Goal: Task Accomplishment & Management: Complete application form

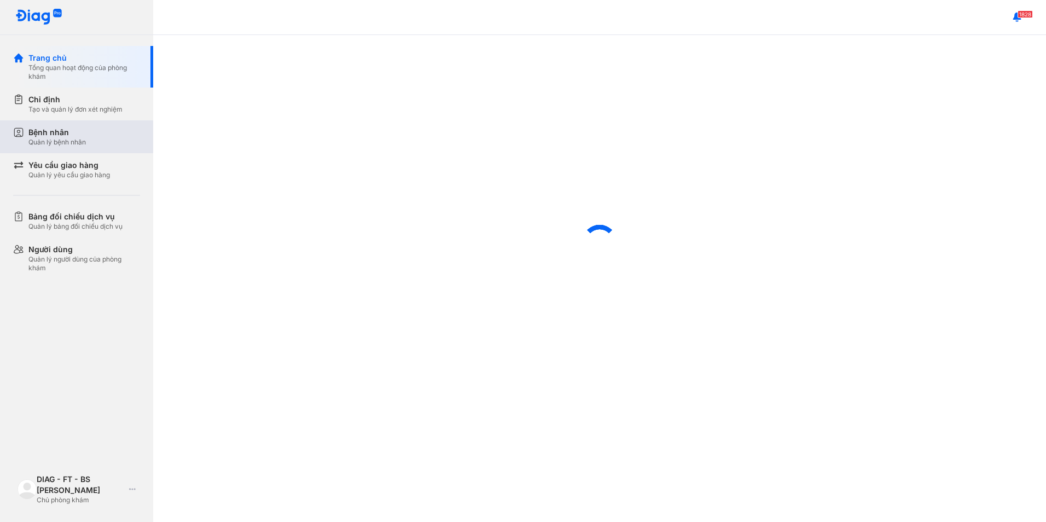
click at [94, 144] on div "Bệnh nhân Quản lý bệnh nhân" at bounding box center [84, 137] width 112 height 20
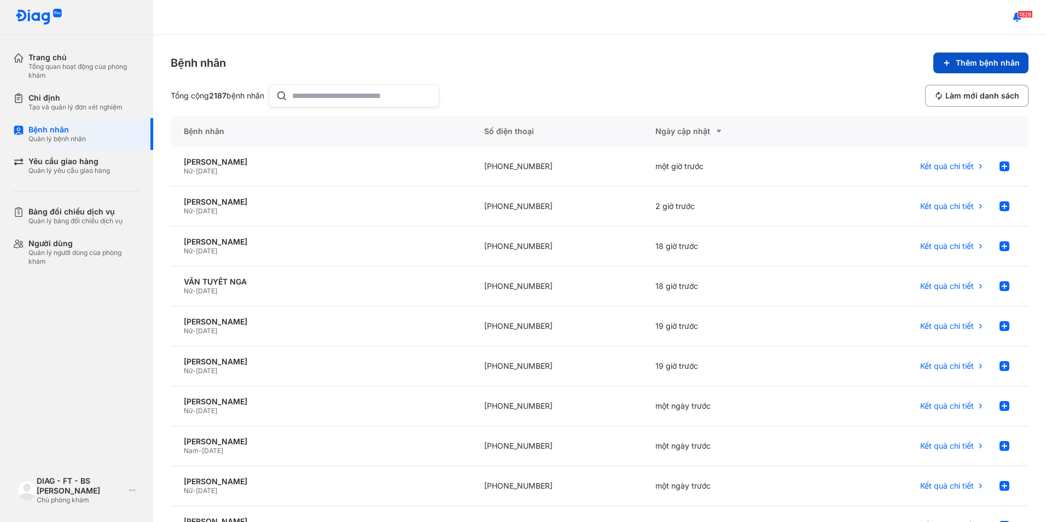
click at [948, 60] on button "Thêm bệnh nhân" at bounding box center [981, 63] width 95 height 21
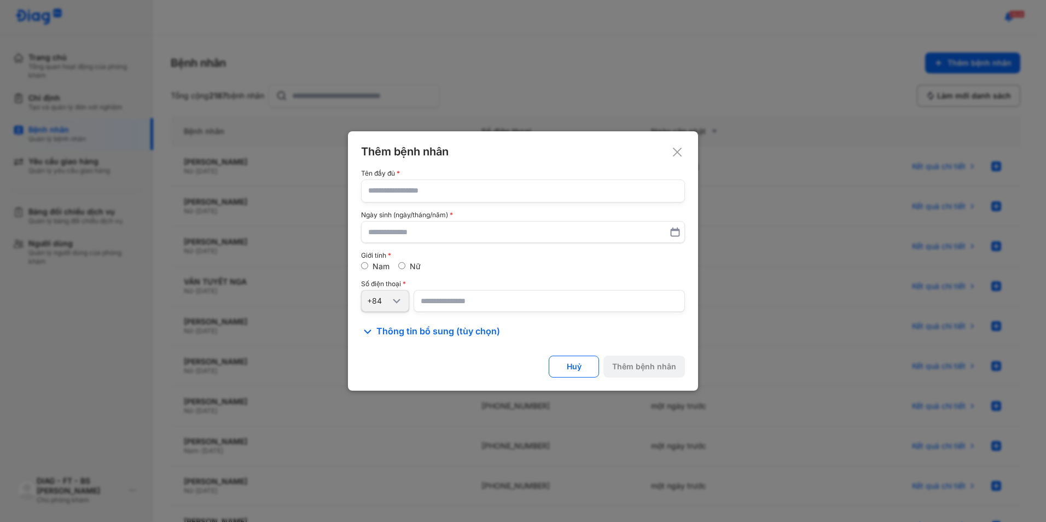
click at [483, 192] on input "text" at bounding box center [523, 191] width 310 height 22
paste input "**********"
type input "**********"
click at [439, 231] on input "text" at bounding box center [523, 232] width 310 height 20
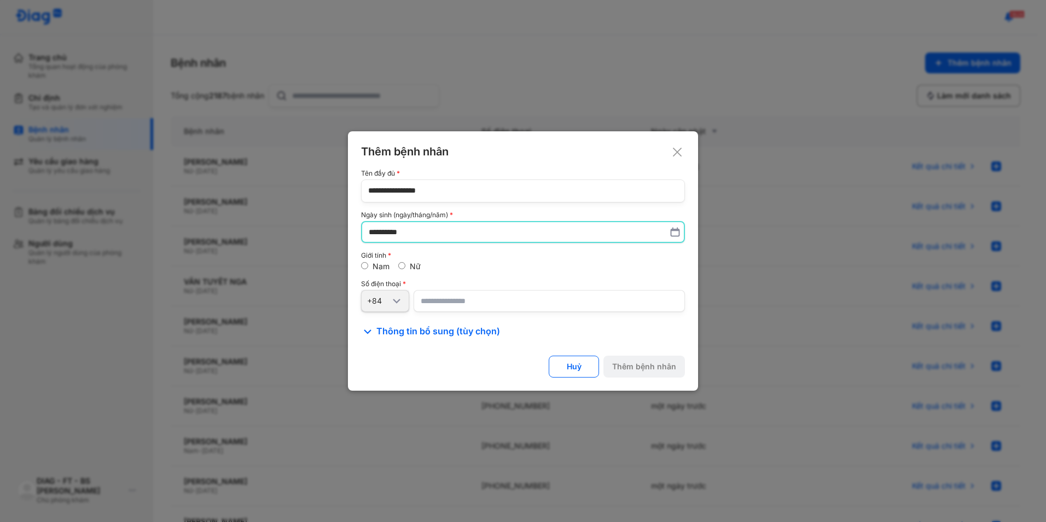
type input "**********"
click at [487, 296] on input "number" at bounding box center [549, 301] width 271 height 22
paste input "**********"
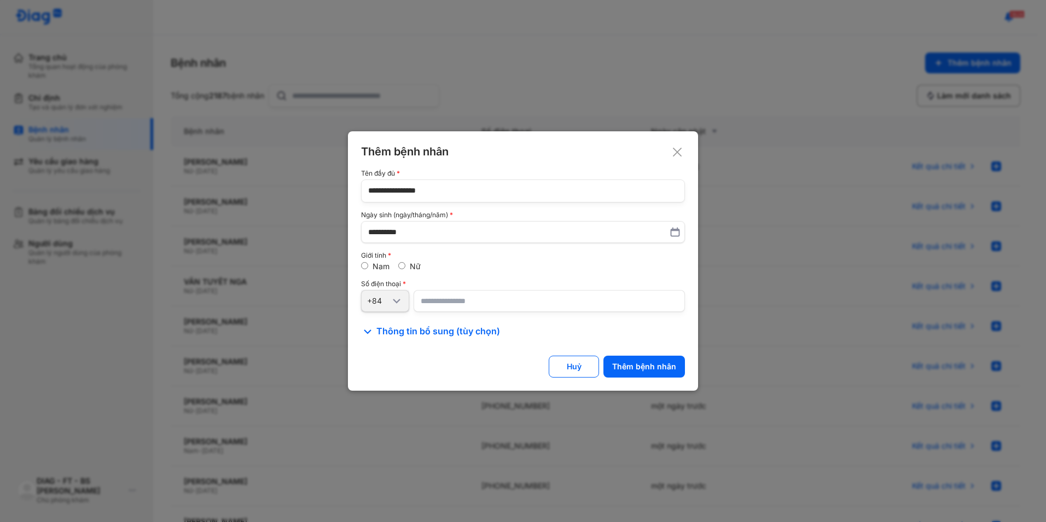
type input "**********"
click at [641, 362] on div "Thêm bệnh nhân" at bounding box center [644, 367] width 64 height 10
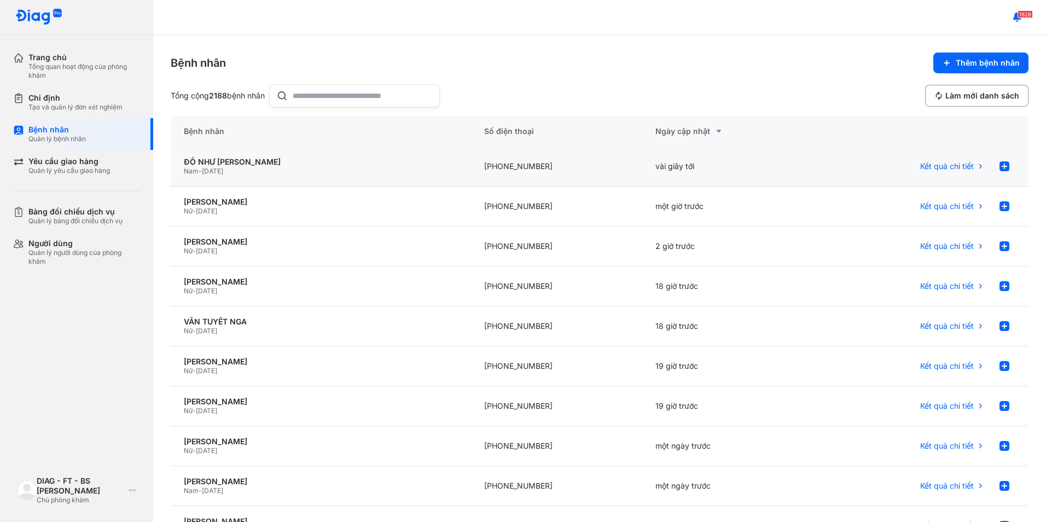
click at [512, 167] on div "+84942982435" at bounding box center [557, 167] width 172 height 40
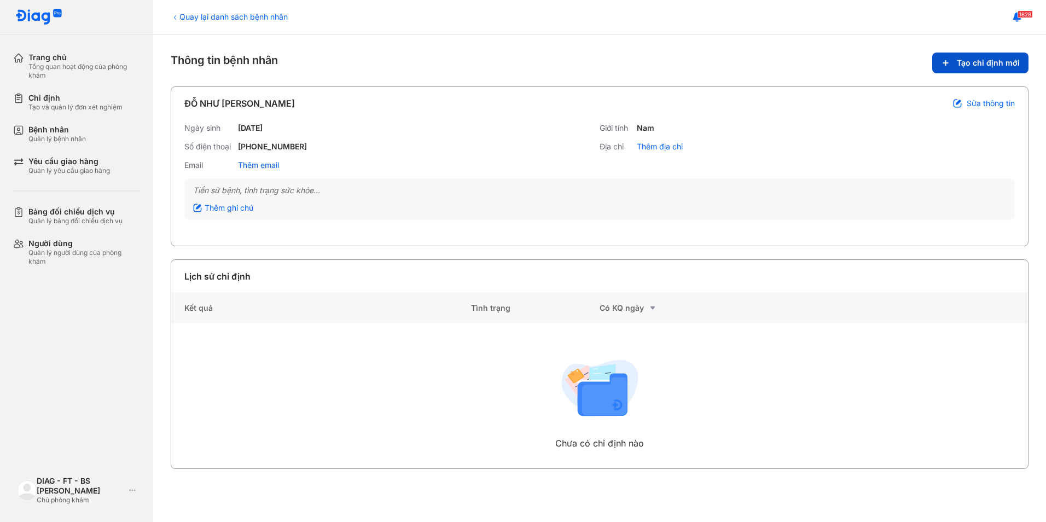
click at [956, 67] on button "Tạo chỉ định mới" at bounding box center [981, 63] width 96 height 21
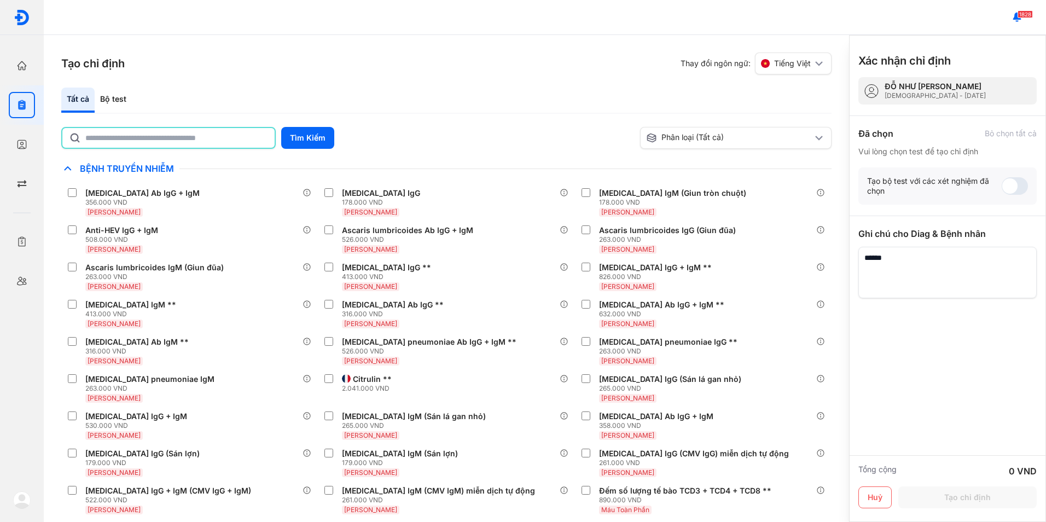
click at [250, 138] on input "text" at bounding box center [176, 138] width 183 height 20
click at [298, 128] on button "Tìm Kiếm" at bounding box center [307, 138] width 53 height 22
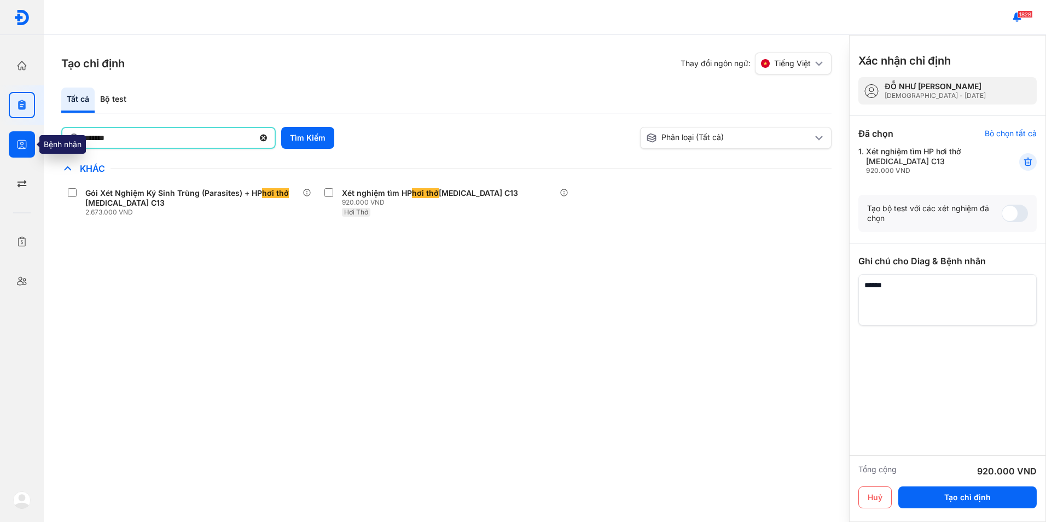
drag, startPoint x: 193, startPoint y: 146, endPoint x: 14, endPoint y: 147, distance: 179.0
click at [14, 147] on div "Trang chủ Tổng quan hoạt động của phòng khám Chỉ định Tạo và quản lý đơn xét ng…" at bounding box center [523, 261] width 1046 height 522
type input "****"
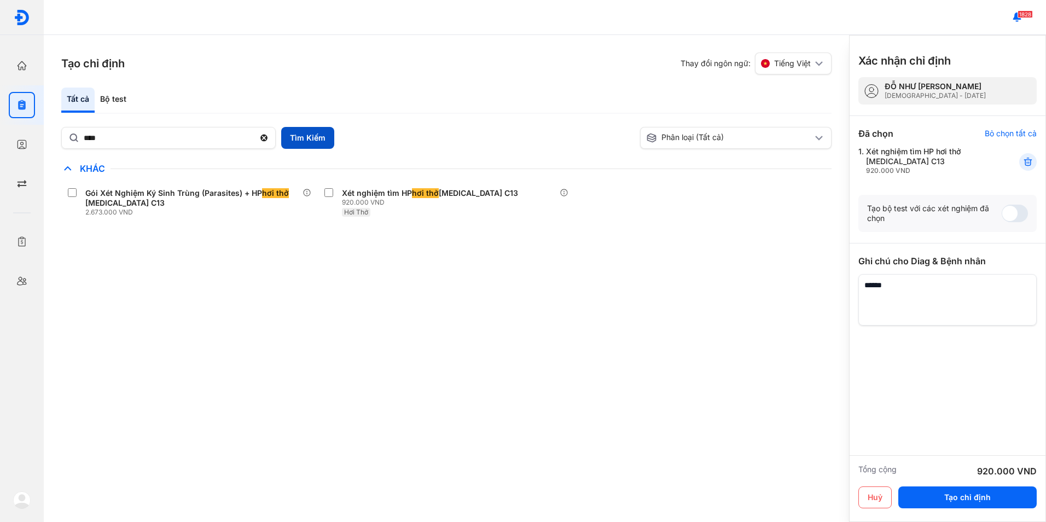
click at [293, 133] on button "Tìm Kiếm" at bounding box center [307, 138] width 53 height 22
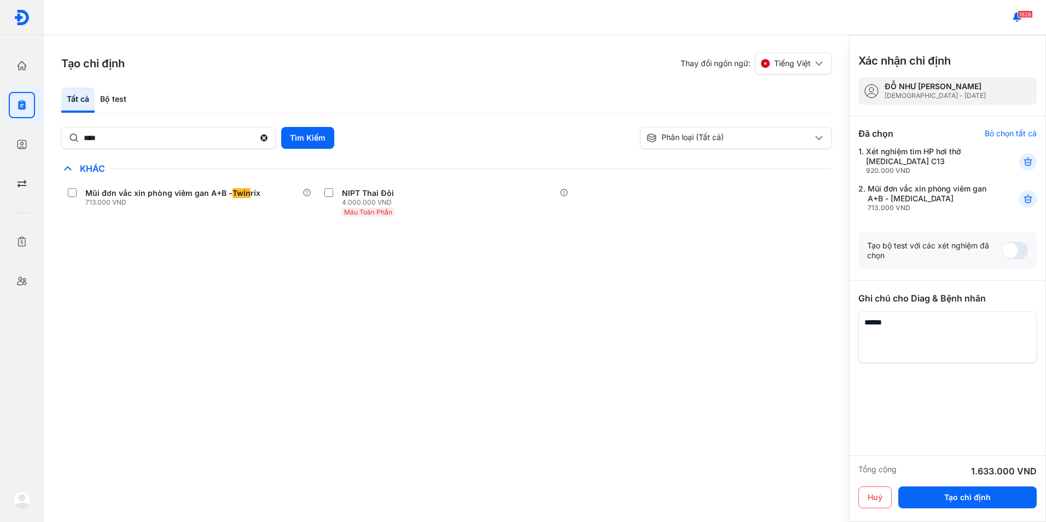
click at [1019, 354] on textarea at bounding box center [948, 336] width 178 height 51
paste textarea "**********"
drag, startPoint x: 910, startPoint y: 319, endPoint x: 882, endPoint y: 320, distance: 28.5
click at [882, 320] on textarea at bounding box center [948, 336] width 178 height 51
click at [1007, 362] on textarea at bounding box center [948, 336] width 178 height 51
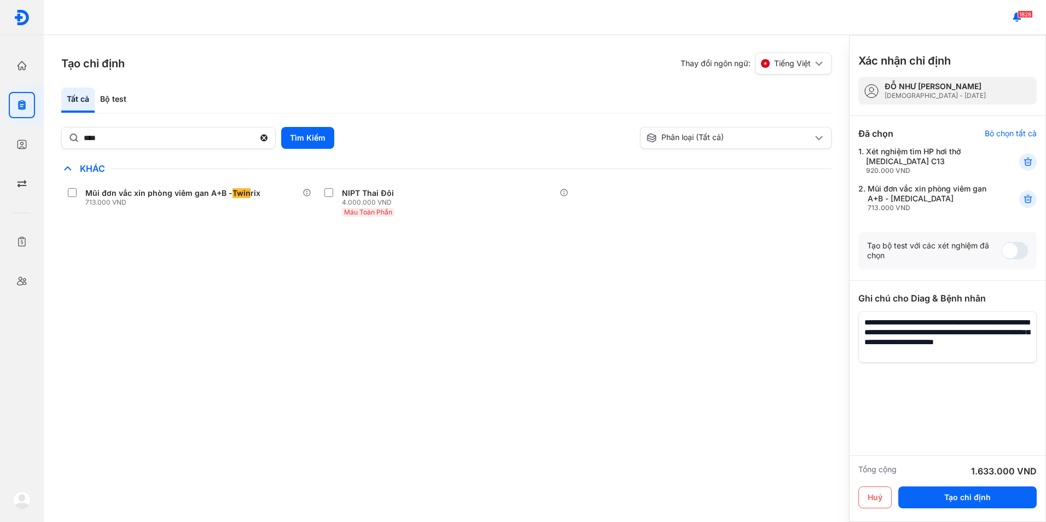
paste textarea "**********"
click at [924, 356] on textarea at bounding box center [948, 336] width 178 height 51
type textarea "**********"
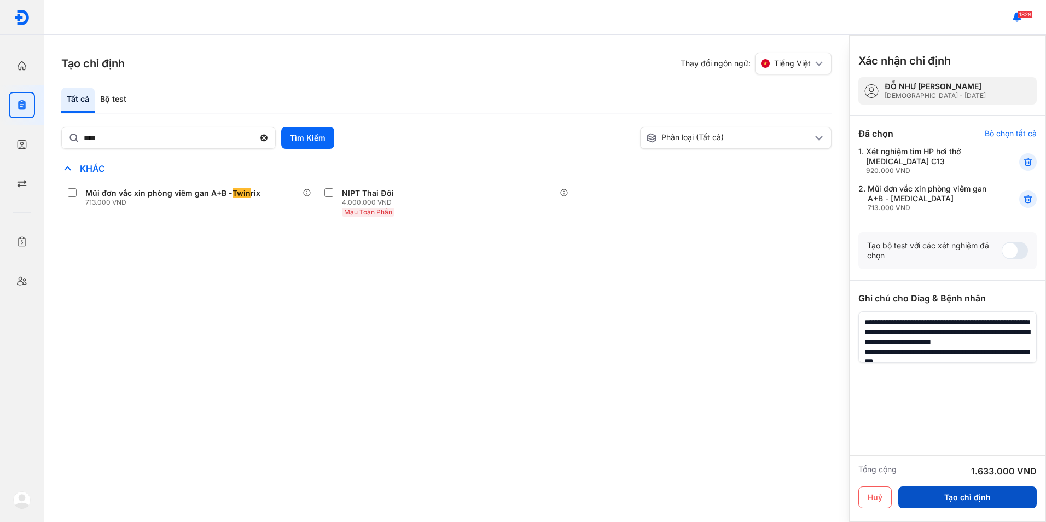
click at [966, 495] on button "Tạo chỉ định" at bounding box center [968, 498] width 138 height 22
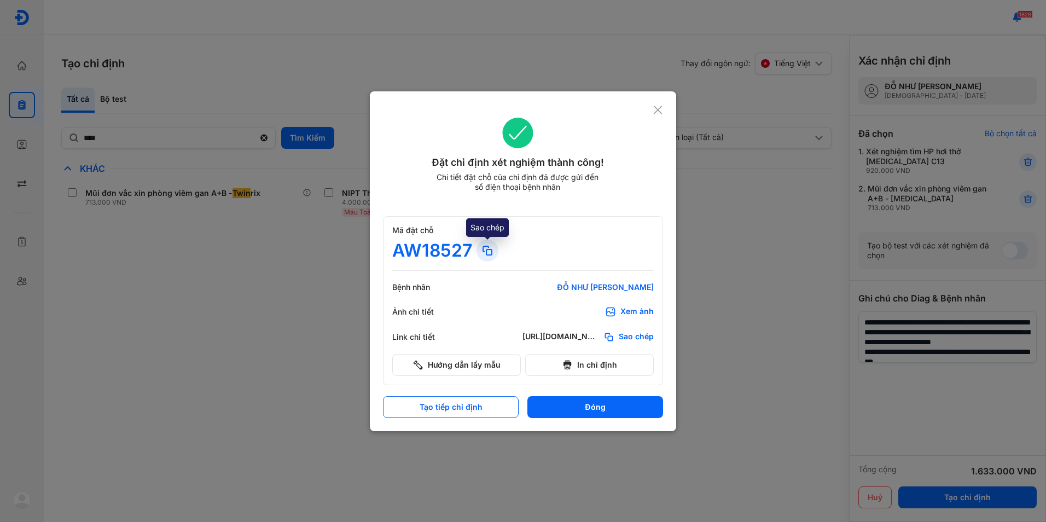
click at [489, 249] on use at bounding box center [487, 250] width 9 height 9
click at [485, 246] on use at bounding box center [487, 250] width 9 height 9
click at [659, 110] on use at bounding box center [658, 110] width 8 height 8
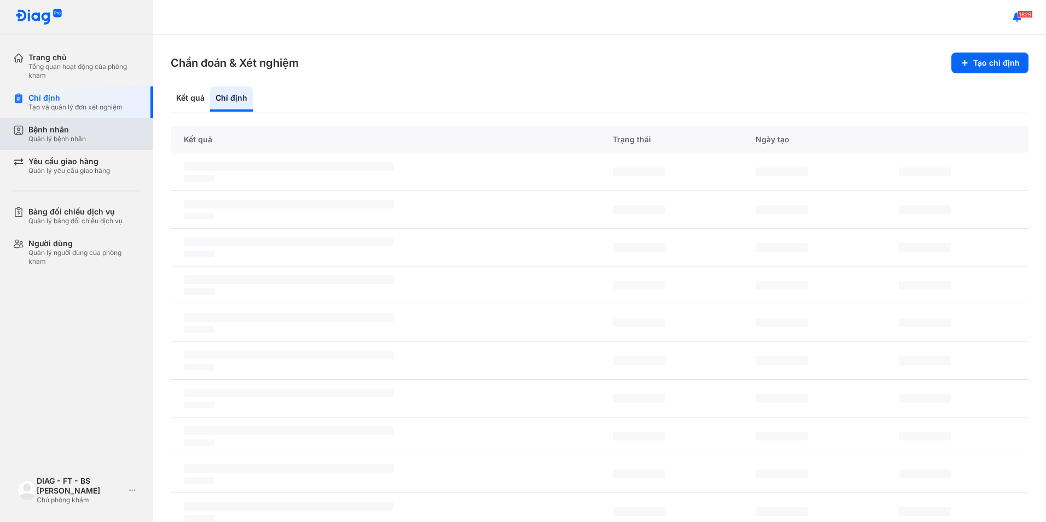
click at [96, 140] on div "Bệnh nhân Quản lý bệnh nhân" at bounding box center [84, 134] width 112 height 19
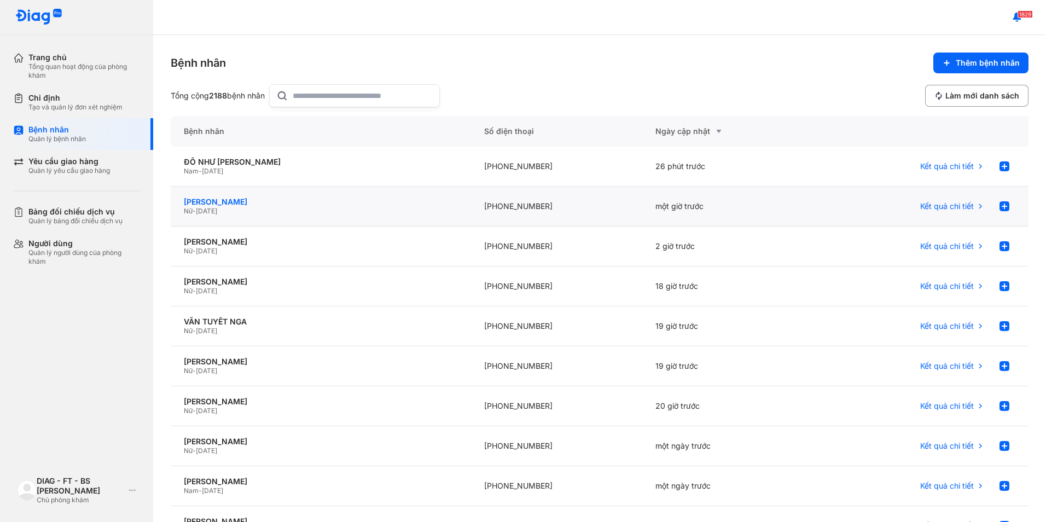
click at [253, 201] on div "[PERSON_NAME]" at bounding box center [321, 202] width 274 height 10
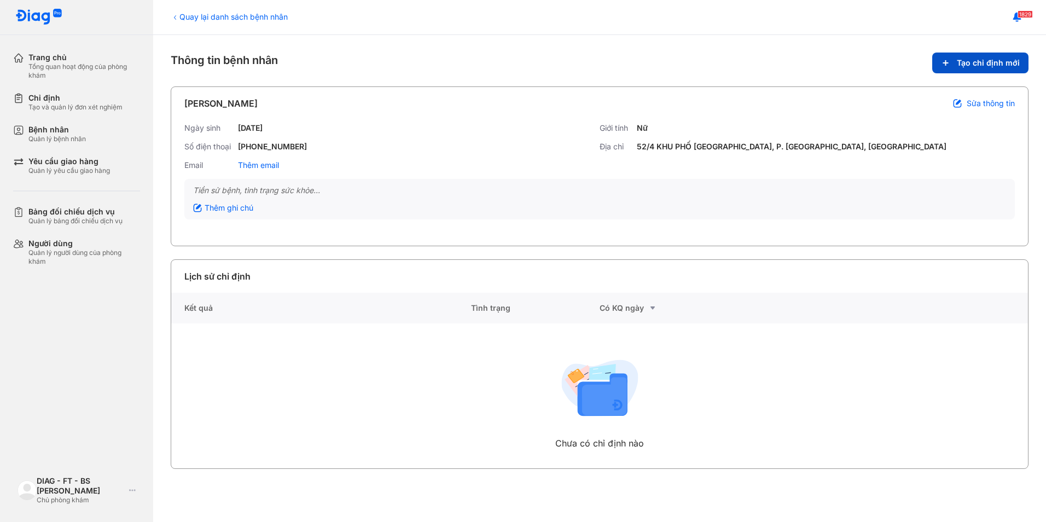
click at [964, 59] on span "Tạo chỉ định mới" at bounding box center [988, 63] width 63 height 10
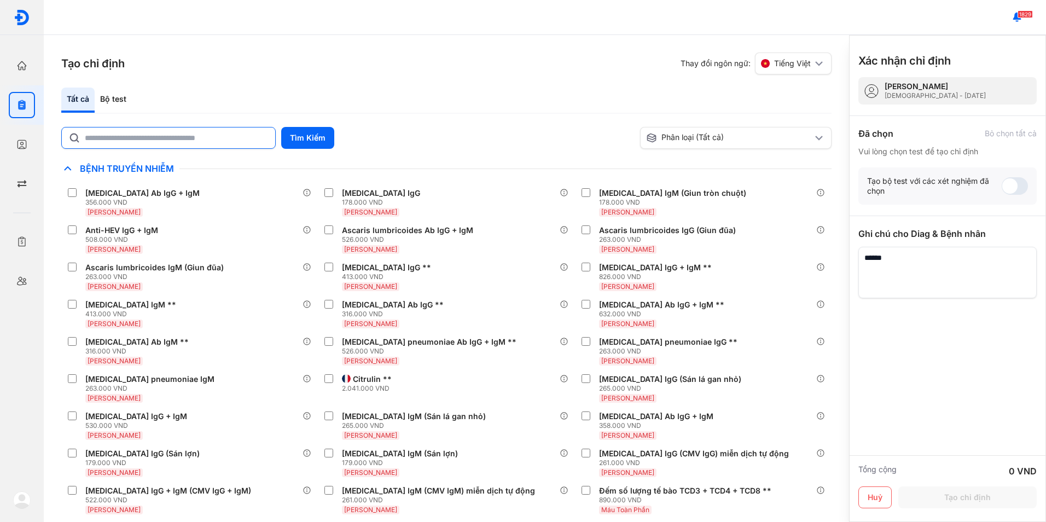
click at [269, 138] on div at bounding box center [168, 138] width 215 height 22
click at [269, 138] on input "text" at bounding box center [177, 138] width 184 height 20
click at [117, 95] on div "Bộ test" at bounding box center [113, 100] width 37 height 25
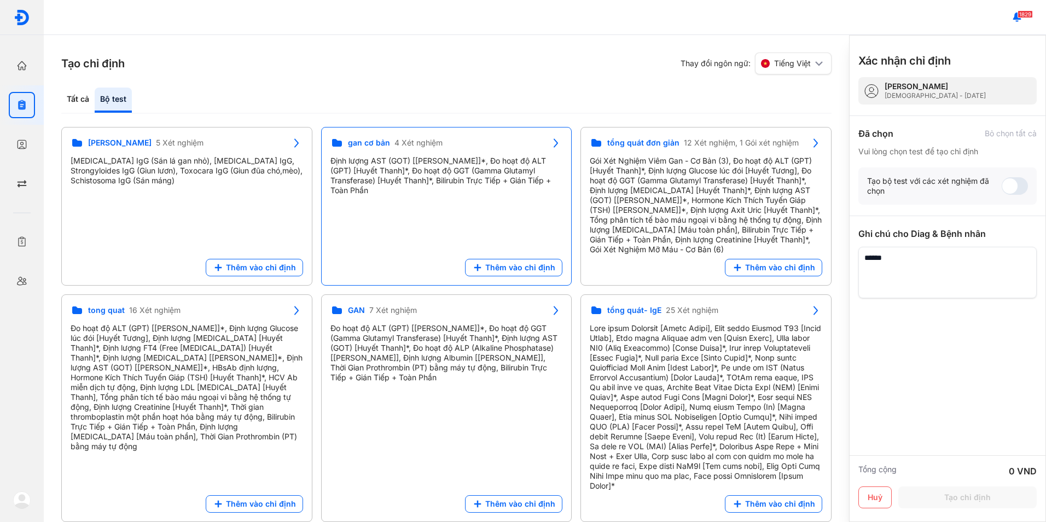
click at [499, 173] on div "Định lượng AST (GOT) [Huyết Thanh]*, Đo hoạt độ ALT (GPT) [Huyết Thanh]*, Đo ho…" at bounding box center [447, 175] width 233 height 39
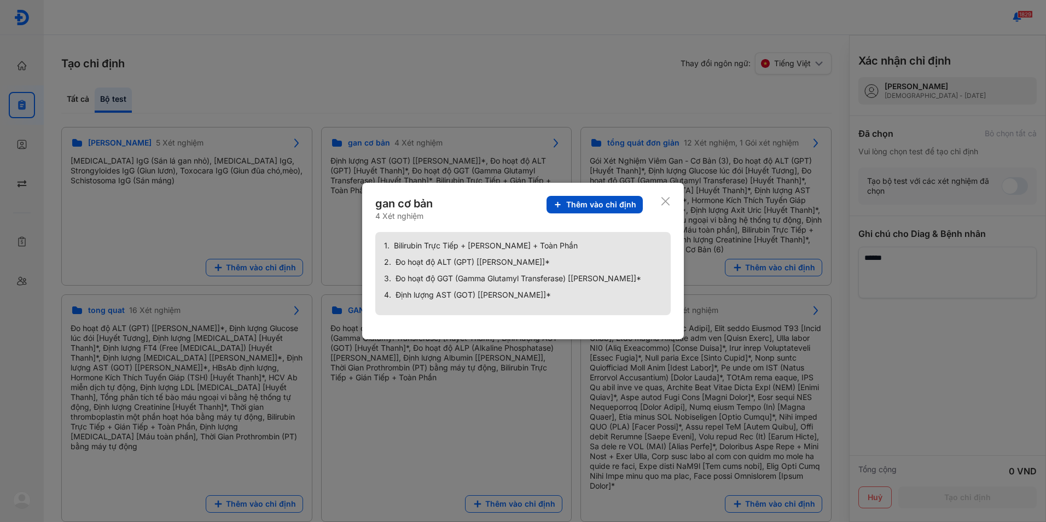
click at [629, 207] on span "Thêm vào chỉ định" at bounding box center [601, 205] width 70 height 10
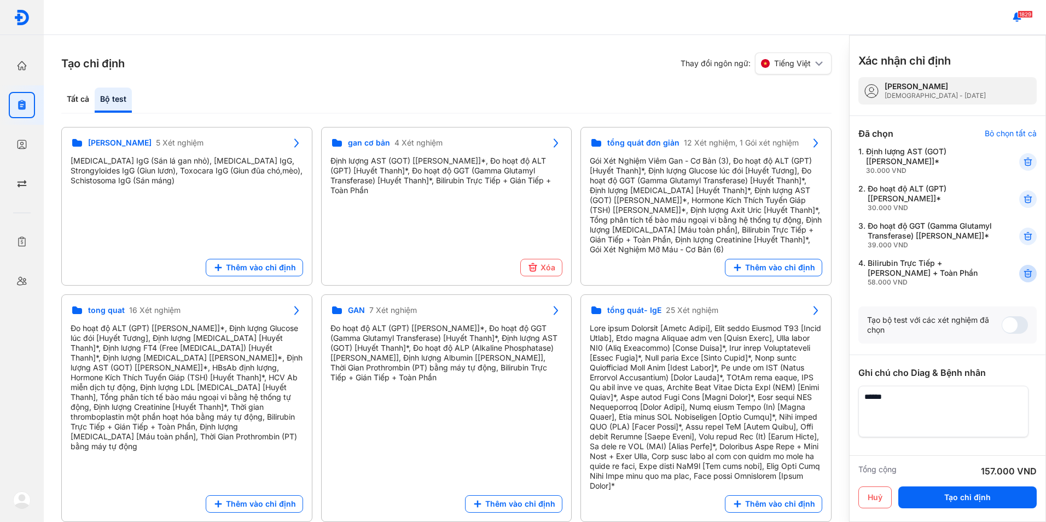
click at [1023, 279] on icon at bounding box center [1028, 273] width 11 height 11
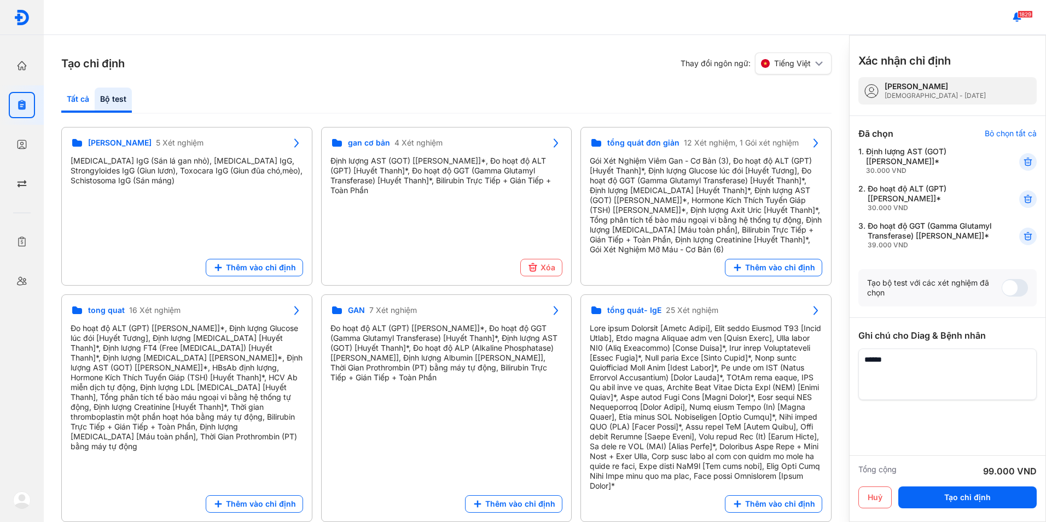
click at [95, 99] on div "Tất cả" at bounding box center [113, 100] width 37 height 25
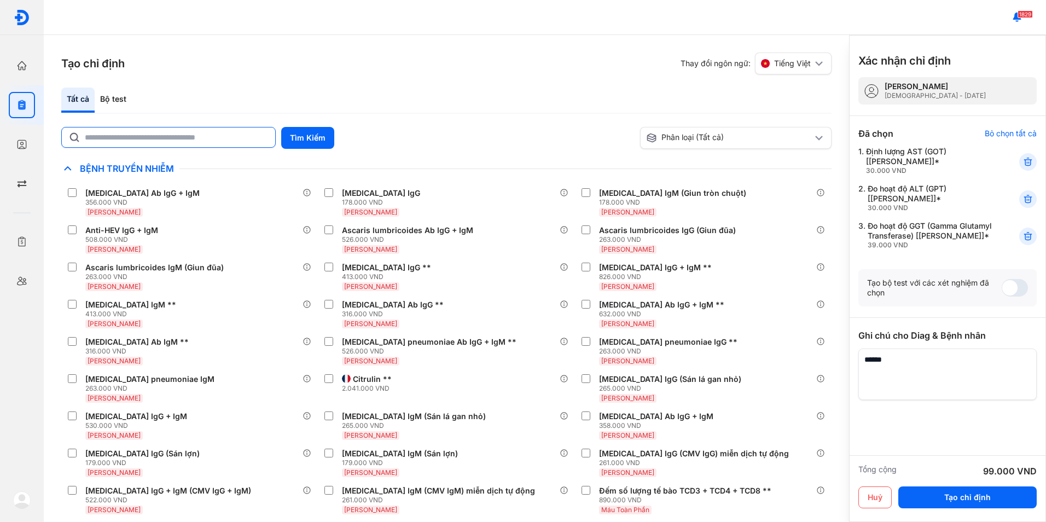
click at [95, 136] on input "text" at bounding box center [177, 138] width 184 height 20
type input "******"
click at [313, 140] on button "Tìm Kiếm" at bounding box center [307, 138] width 53 height 22
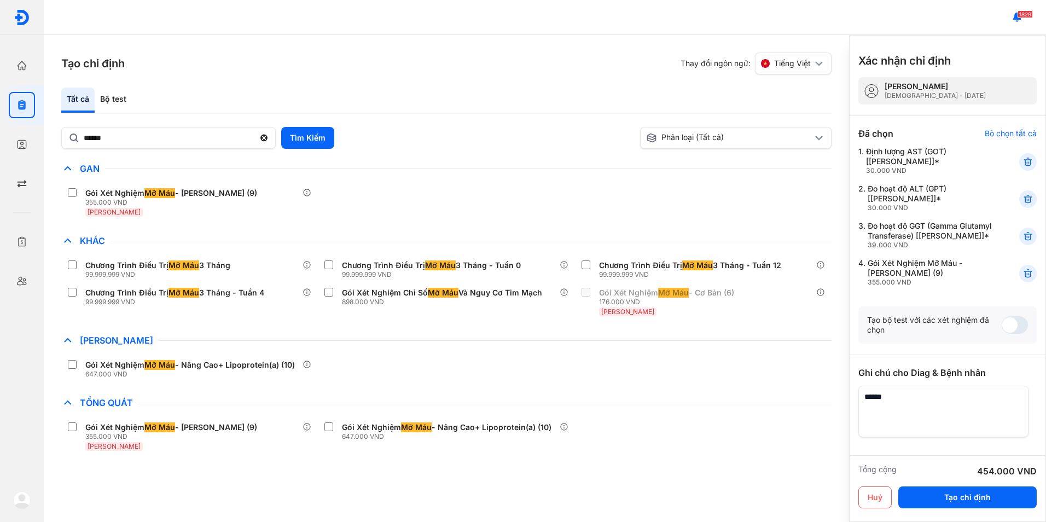
click at [899, 415] on textarea at bounding box center [944, 411] width 170 height 51
type textarea "**********"
click at [953, 494] on button "Tạo chỉ định" at bounding box center [968, 498] width 138 height 22
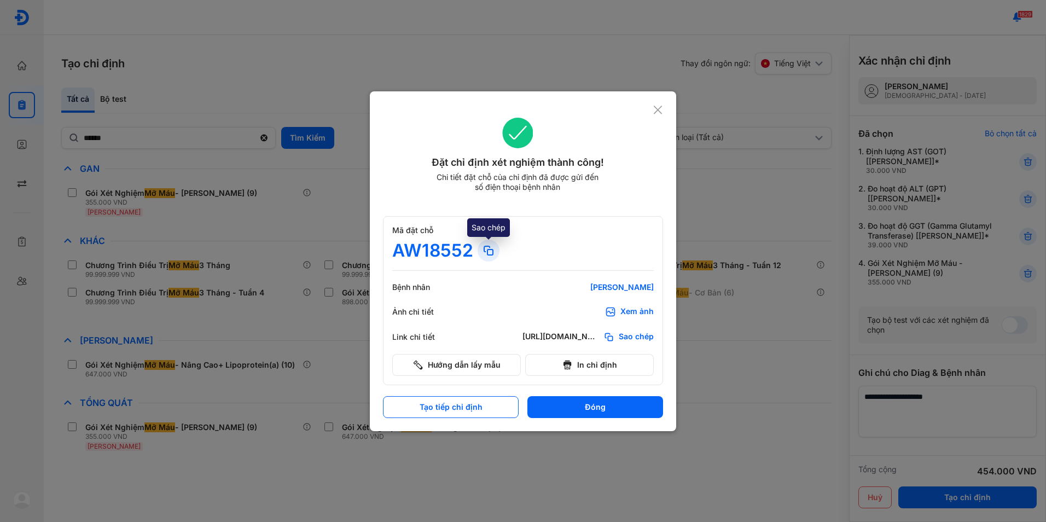
click at [489, 253] on icon at bounding box center [488, 250] width 13 height 13
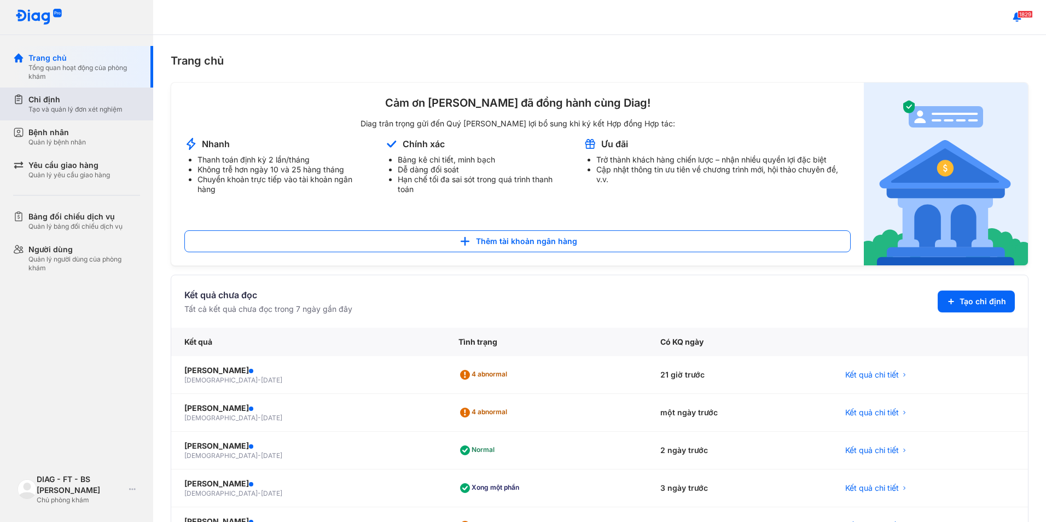
click at [79, 109] on div "Tạo và quản lý đơn xét nghiệm" at bounding box center [75, 109] width 94 height 9
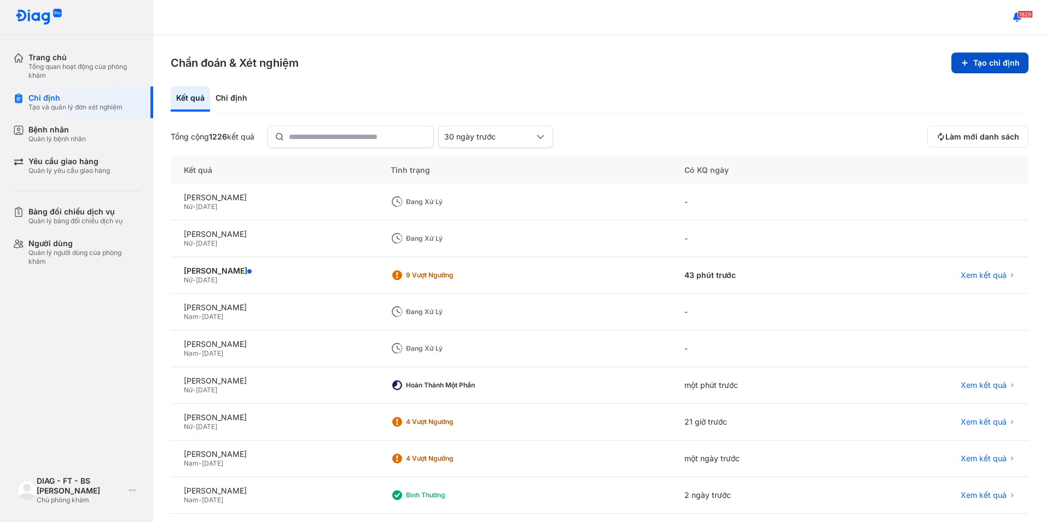
click at [965, 61] on button "Tạo chỉ định" at bounding box center [990, 63] width 77 height 21
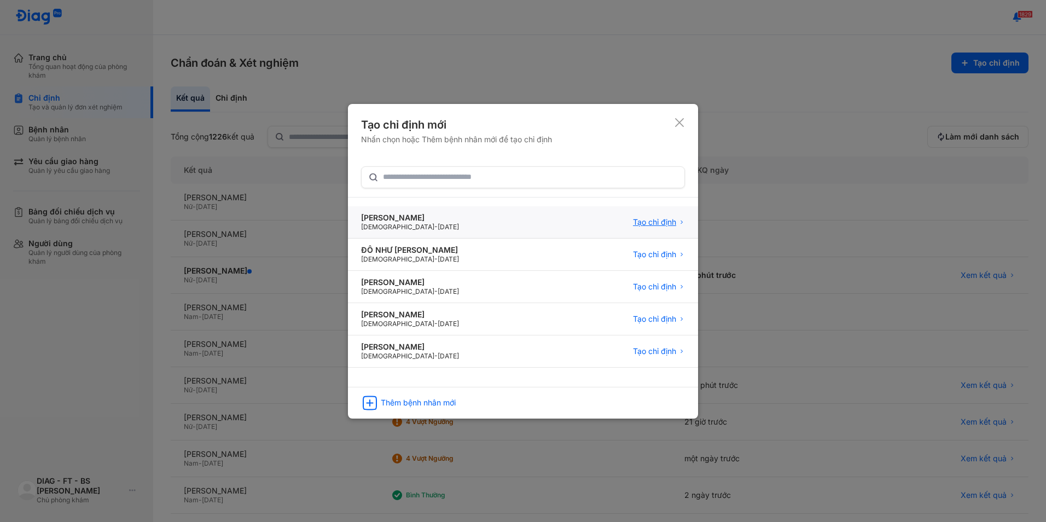
click at [645, 218] on span "Tạo chỉ định" at bounding box center [654, 222] width 43 height 10
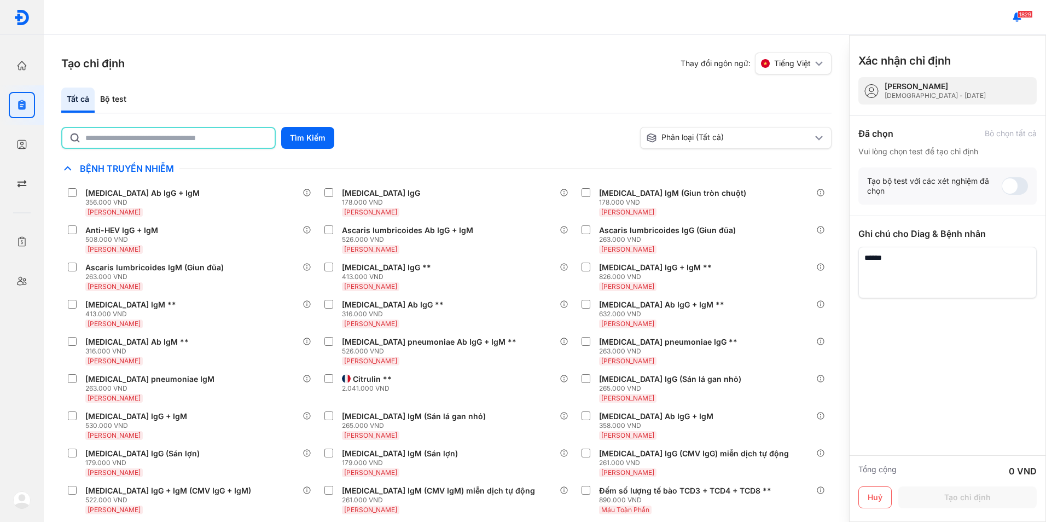
click at [223, 142] on input "text" at bounding box center [176, 138] width 183 height 20
click at [298, 144] on button "Tìm Kiếm" at bounding box center [307, 138] width 53 height 22
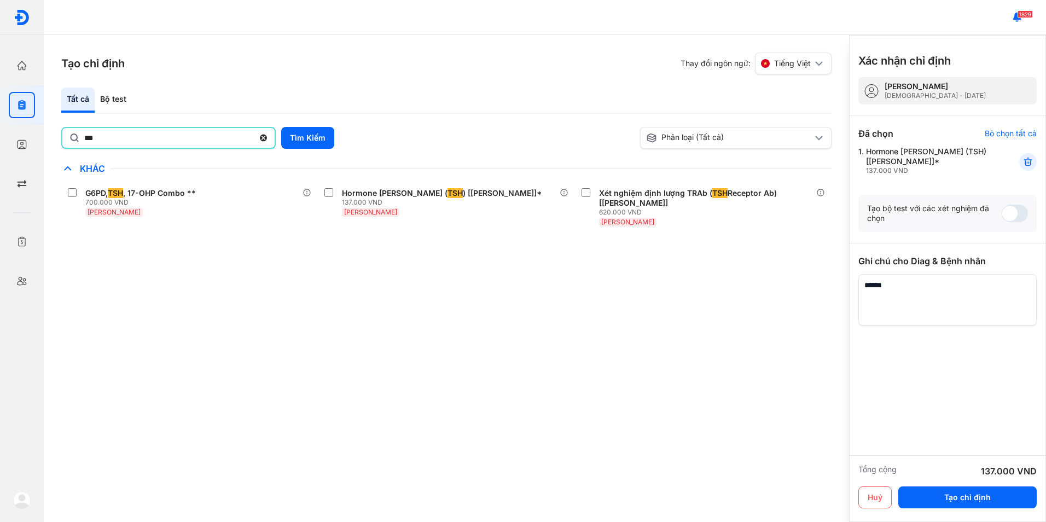
drag, startPoint x: 118, startPoint y: 132, endPoint x: 59, endPoint y: 131, distance: 59.7
click at [59, 131] on div "Tạo chỉ định Thay đổi ngôn ngữ: Tiếng Việt Tất cả Bộ test *** Tìm Kiếm Phân loạ…" at bounding box center [447, 278] width 806 height 487
click at [286, 131] on button "Tìm Kiếm" at bounding box center [307, 138] width 53 height 22
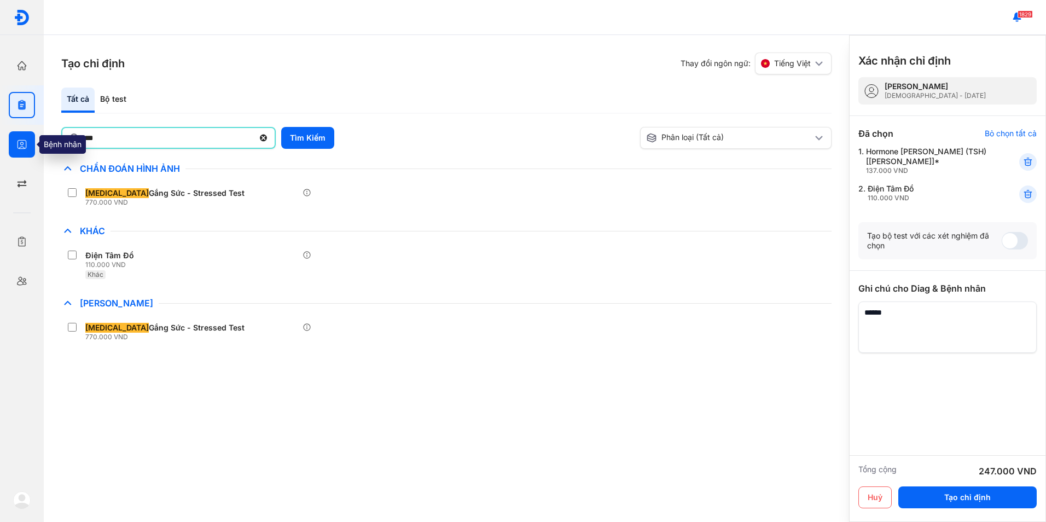
drag, startPoint x: 111, startPoint y: 143, endPoint x: 32, endPoint y: 143, distance: 78.8
click at [32, 143] on div "Trang chủ Tổng quan hoạt động của phòng khám Chỉ định Tạo và quản lý đơn xét ng…" at bounding box center [523, 261] width 1046 height 522
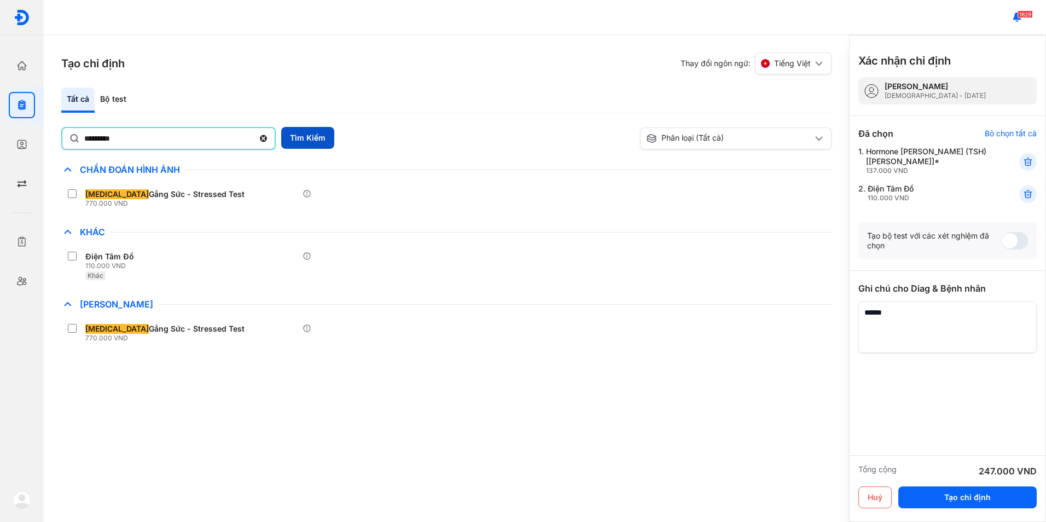
click at [297, 141] on button "Tìm Kiếm" at bounding box center [307, 138] width 53 height 22
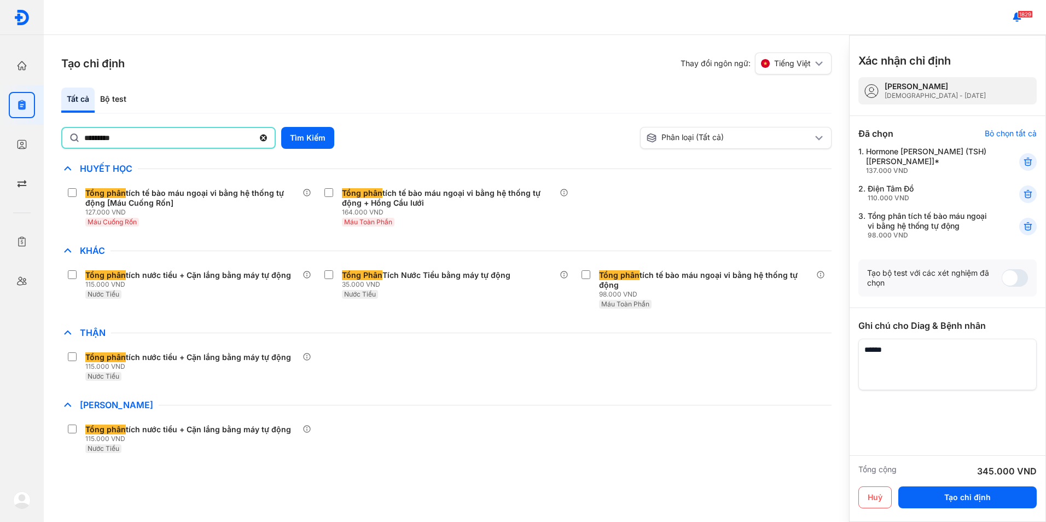
drag, startPoint x: 129, startPoint y: 140, endPoint x: -2, endPoint y: 142, distance: 130.8
click at [0, 142] on html "Trang chủ Tổng quan hoạt động của phòng khám Chỉ định Tạo và quản lý đơn xét ng…" at bounding box center [523, 261] width 1046 height 522
click at [311, 146] on button "Tìm Kiếm" at bounding box center [307, 138] width 53 height 22
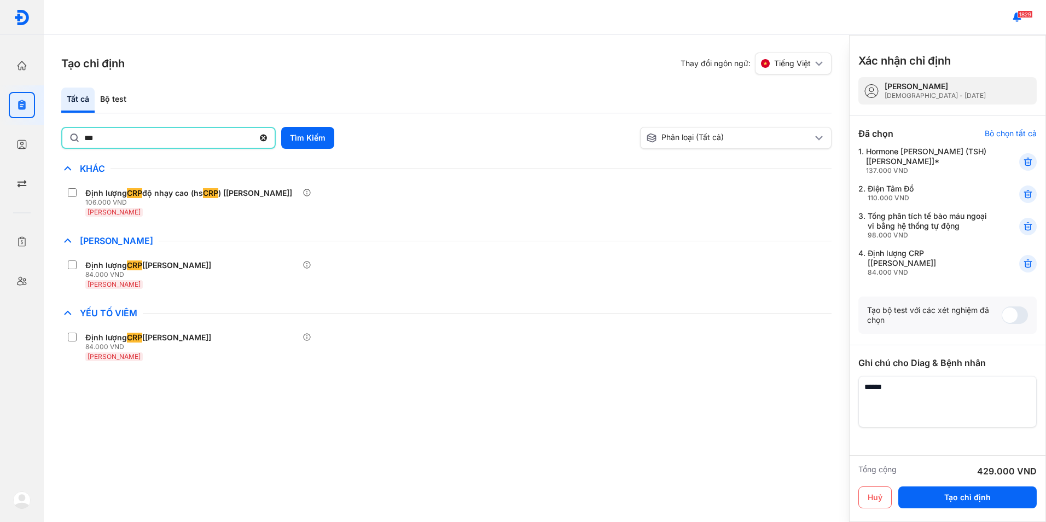
drag, startPoint x: 99, startPoint y: 140, endPoint x: -2, endPoint y: 140, distance: 101.2
click at [0, 140] on html "Trang chủ Tổng quan hoạt động của phòng khám Chỉ định Tạo và quản lý đơn xét ng…" at bounding box center [523, 261] width 1046 height 522
type input "*"
click at [324, 137] on button "Tìm Kiếm" at bounding box center [307, 138] width 53 height 22
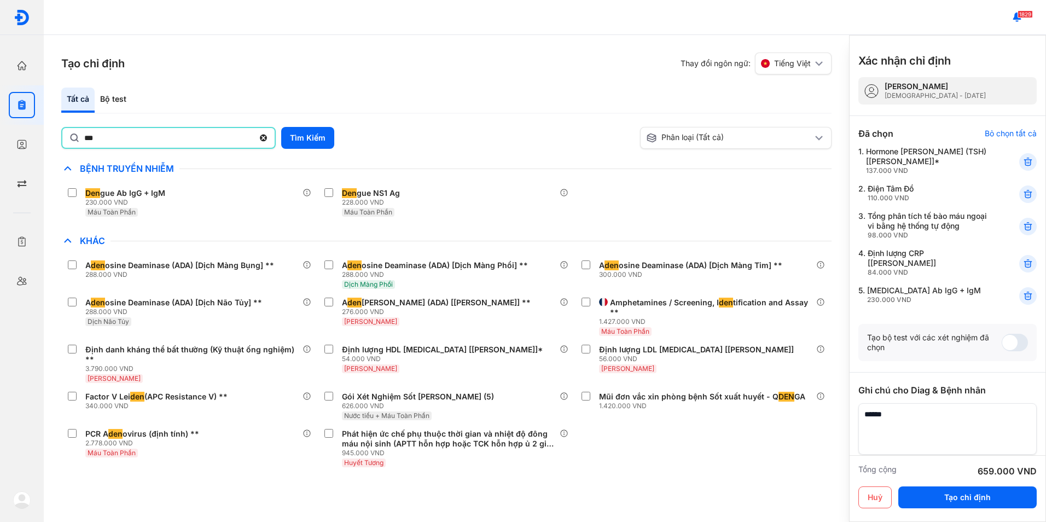
drag, startPoint x: 172, startPoint y: 136, endPoint x: 60, endPoint y: 138, distance: 111.7
click at [60, 138] on div "Tạo chỉ định Thay đổi ngôn ngữ: Tiếng Việt Tất cả Bộ test *** Tìm Kiếm Phân loạ…" at bounding box center [447, 278] width 806 height 487
type input "*"
click at [302, 135] on button "Tìm Kiếm" at bounding box center [307, 138] width 53 height 22
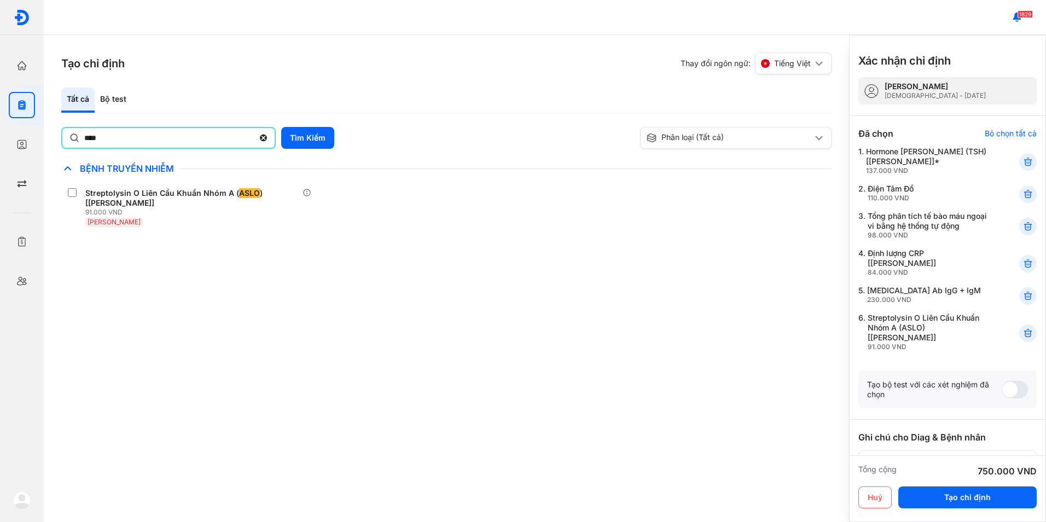
drag, startPoint x: 126, startPoint y: 139, endPoint x: 53, endPoint y: 138, distance: 73.3
click at [53, 138] on div "Tạo chỉ định Thay đổi ngôn ngữ: Tiếng Việt Tất cả Bộ test **** Tìm Kiếm Phân lo…" at bounding box center [447, 278] width 806 height 487
click at [105, 99] on div "Bộ test" at bounding box center [113, 100] width 37 height 25
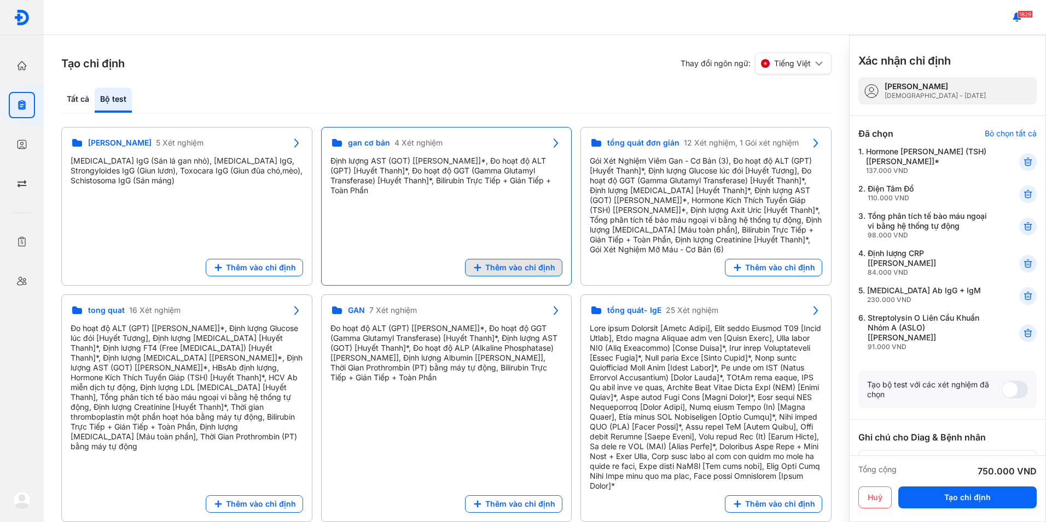
click at [548, 266] on span "Thêm vào chỉ định" at bounding box center [520, 268] width 70 height 10
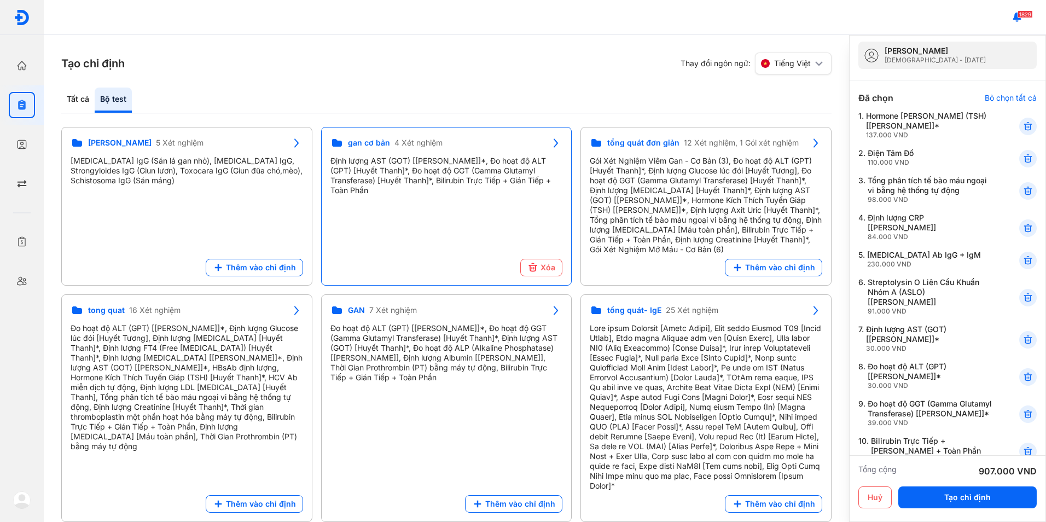
scroll to position [55, 0]
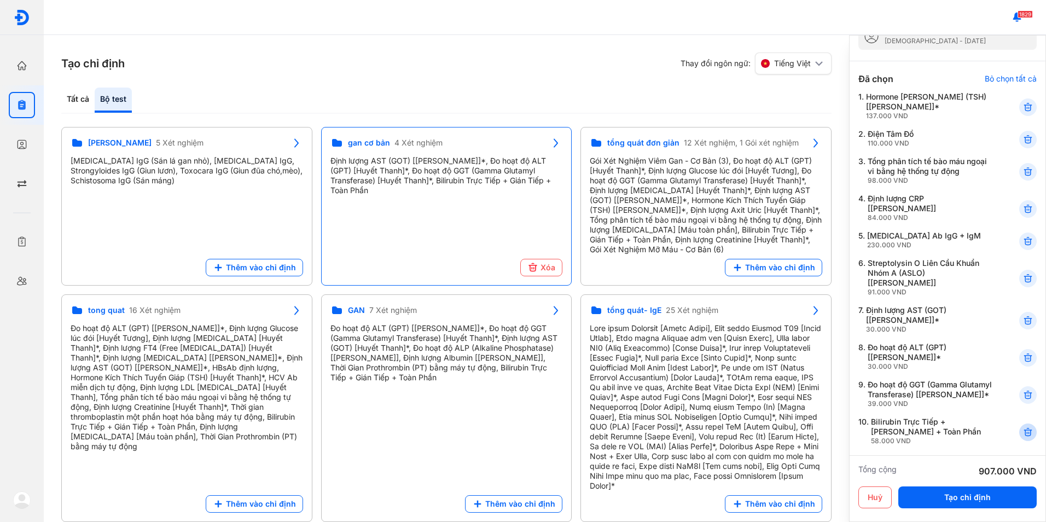
click at [1023, 427] on icon at bounding box center [1028, 432] width 11 height 11
click at [95, 97] on div "Tất cả" at bounding box center [113, 100] width 37 height 25
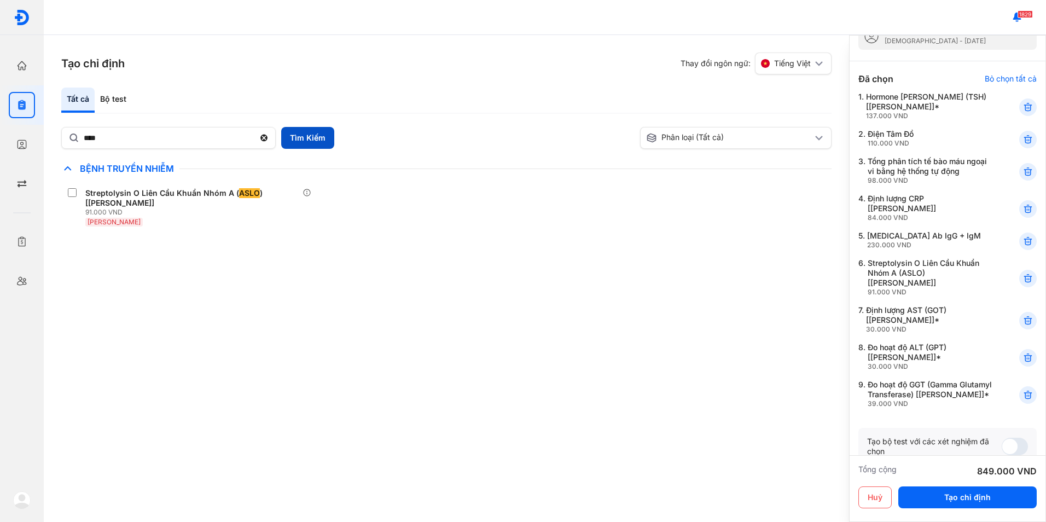
click at [320, 143] on button "Tìm Kiếm" at bounding box center [307, 138] width 53 height 22
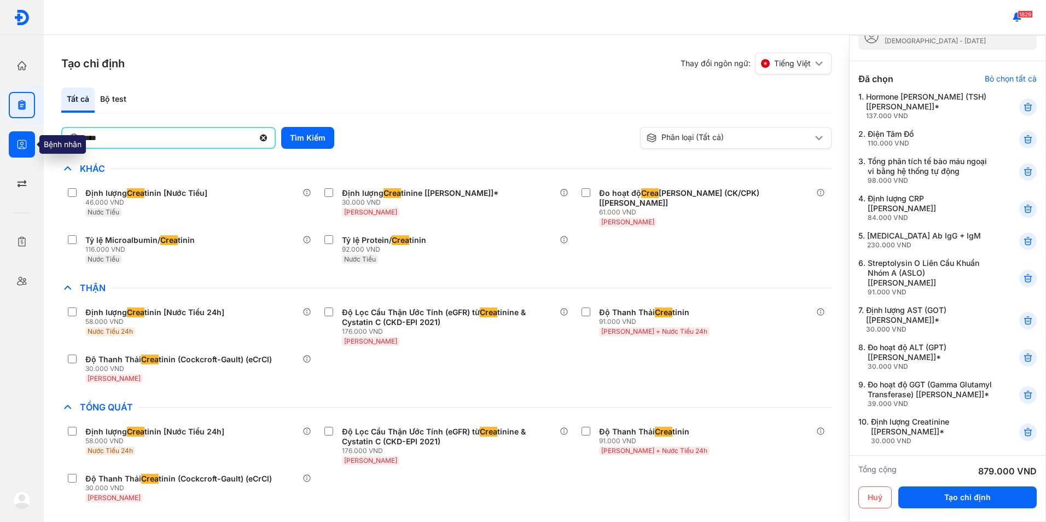
drag, startPoint x: 153, startPoint y: 141, endPoint x: 33, endPoint y: 144, distance: 119.4
click at [33, 144] on div "Trang chủ Tổng quan hoạt động của phòng khám Chỉ định Tạo và quản lý đơn xét ng…" at bounding box center [523, 261] width 1046 height 522
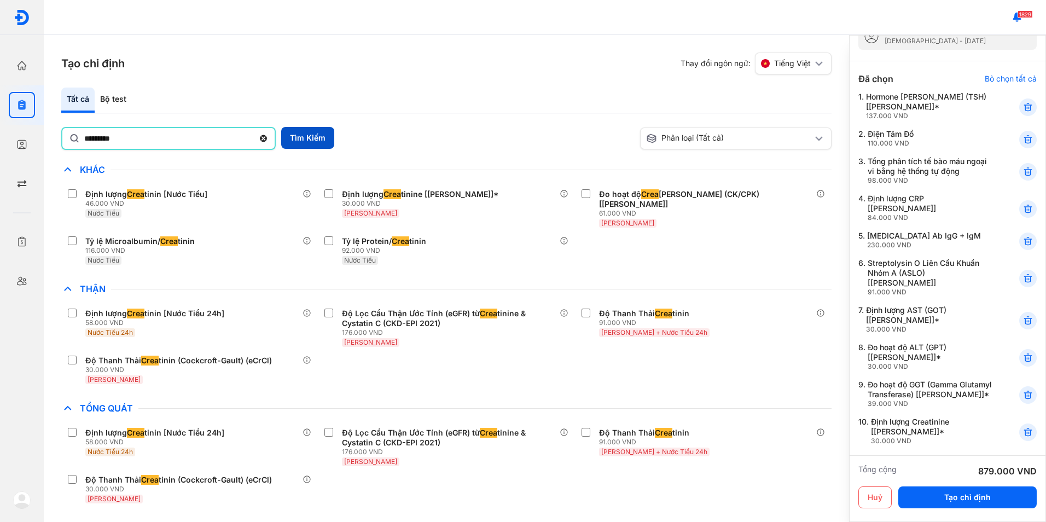
click at [311, 141] on button "Tìm Kiếm" at bounding box center [307, 138] width 53 height 22
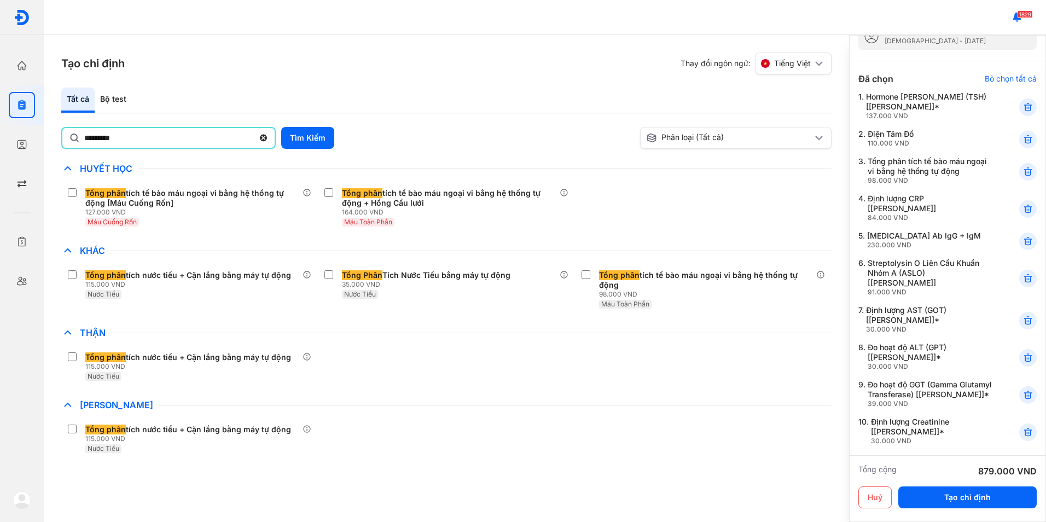
drag, startPoint x: 186, startPoint y: 138, endPoint x: 86, endPoint y: 140, distance: 99.6
click at [86, 140] on input "*********" at bounding box center [169, 138] width 170 height 20
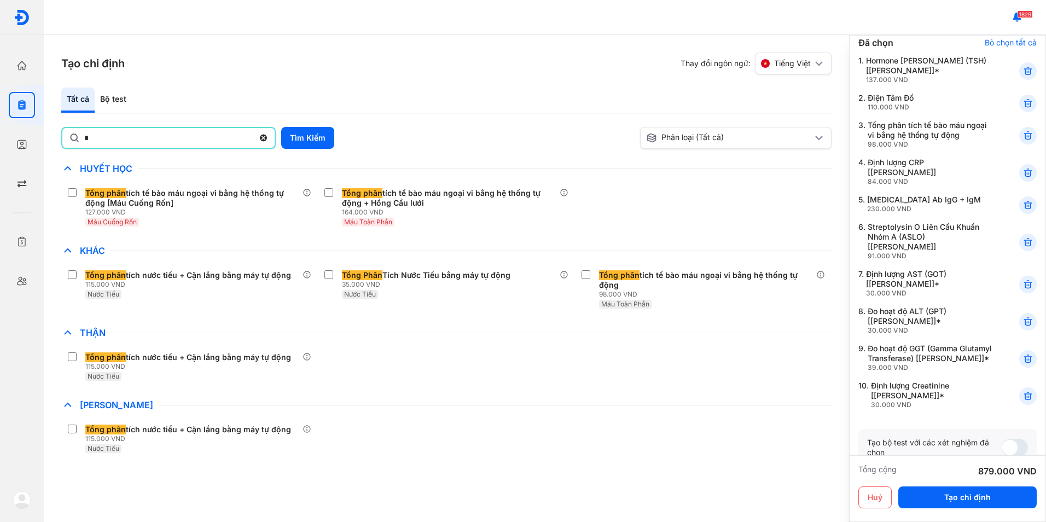
scroll to position [109, 0]
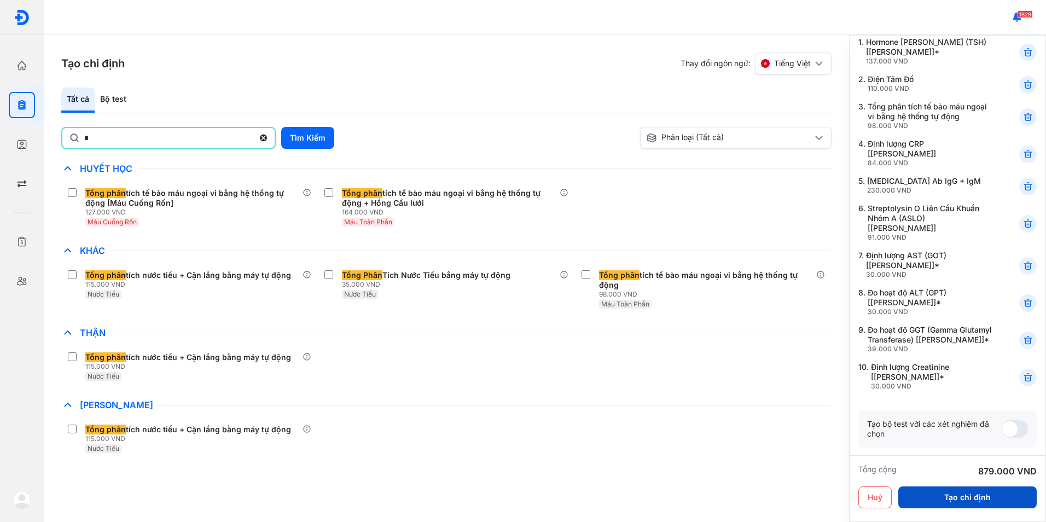
type input "*"
click at [950, 495] on button "Tạo chỉ định" at bounding box center [968, 498] width 138 height 22
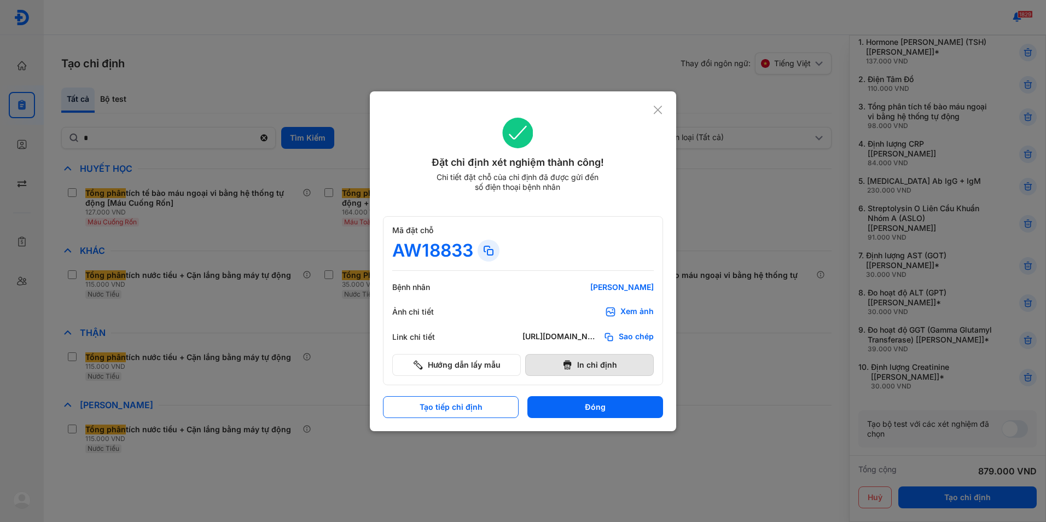
click at [621, 368] on button "In chỉ định" at bounding box center [589, 365] width 129 height 22
